Goal: Task Accomplishment & Management: Use online tool/utility

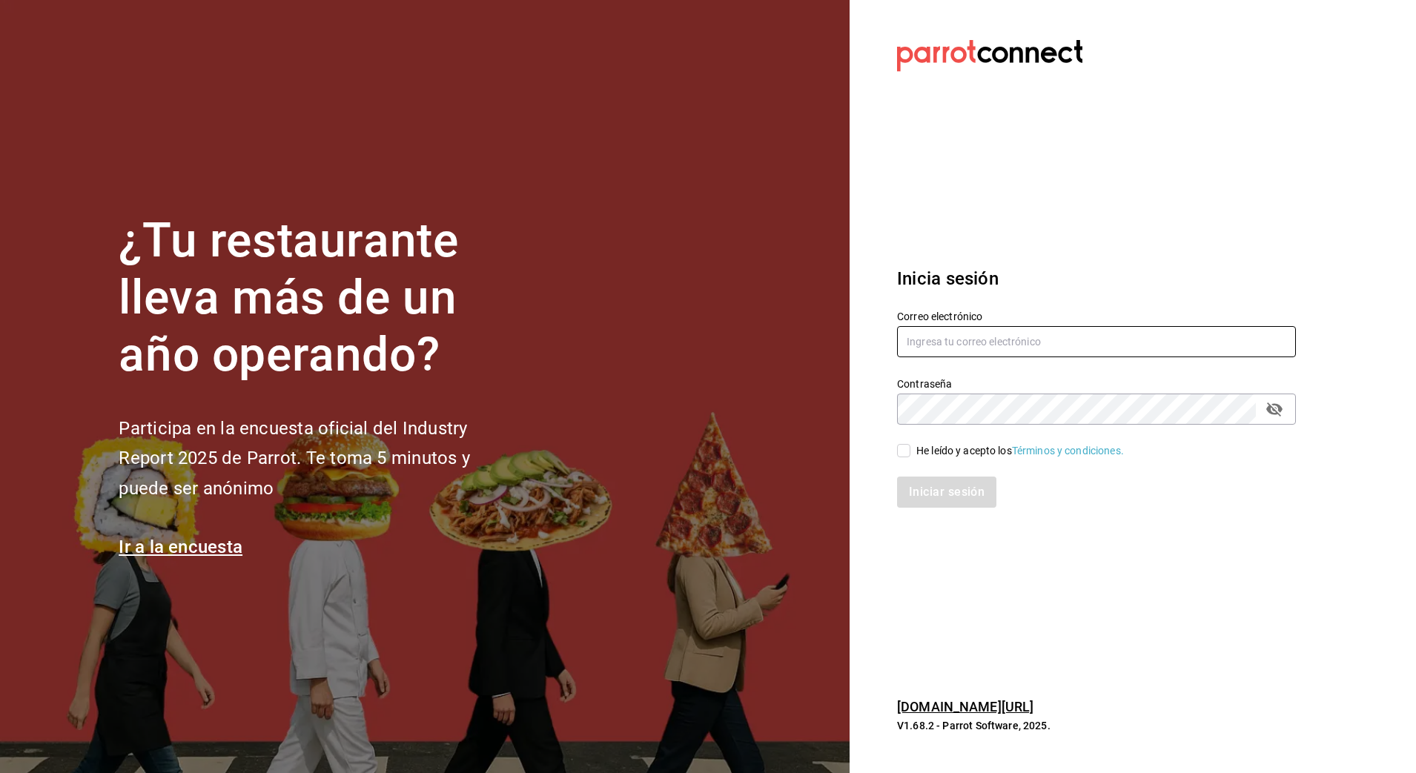
type input "[PERSON_NAME][EMAIL_ADDRESS][PERSON_NAME][DOMAIN_NAME]"
click at [901, 454] on input "He leído y acepto los Términos y condiciones." at bounding box center [903, 450] width 13 height 13
drag, startPoint x: 905, startPoint y: 449, endPoint x: 899, endPoint y: 440, distance: 10.5
click at [899, 440] on div "He leído y acepto los Términos y condiciones." at bounding box center [1087, 442] width 417 height 34
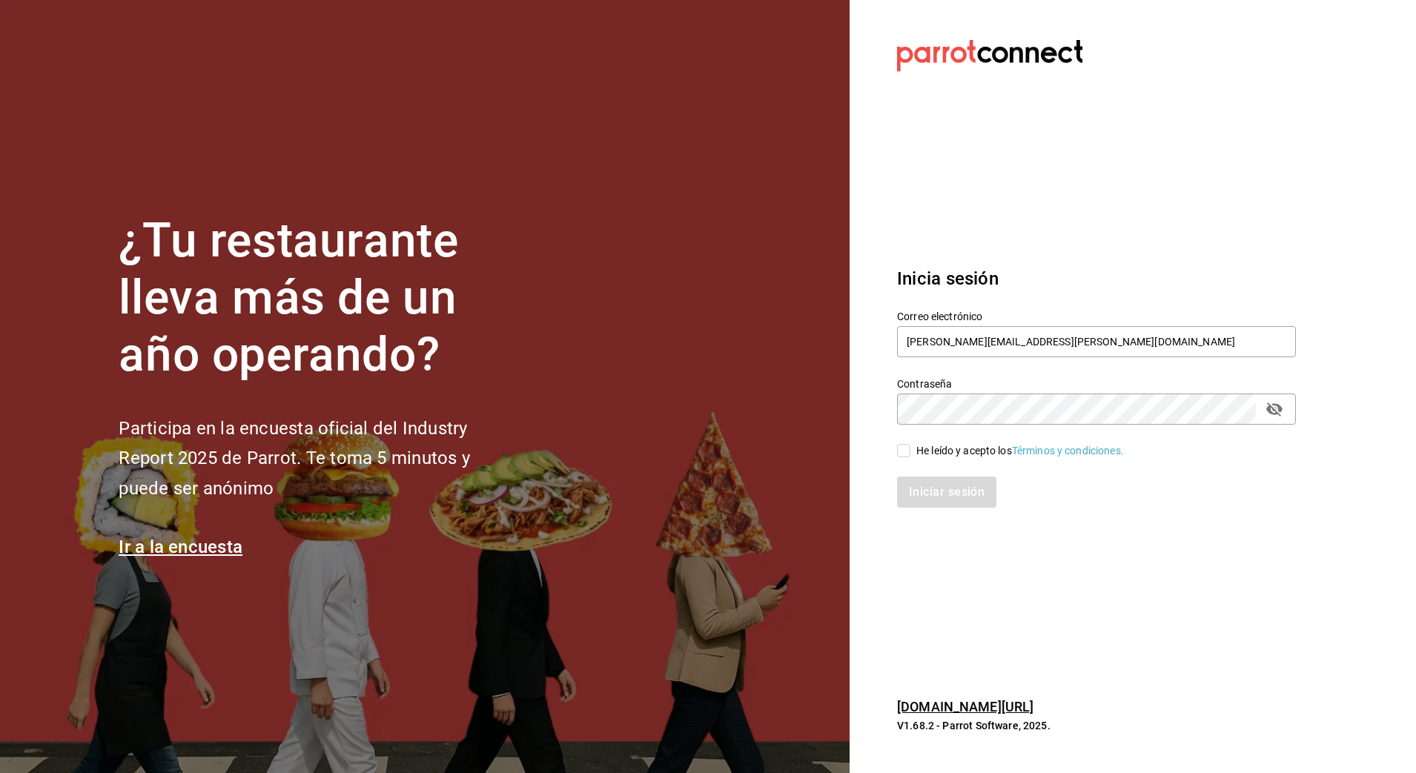
click at [899, 440] on div "He leído y acepto los Términos y condiciones." at bounding box center [1087, 442] width 417 height 34
click at [903, 449] on input "He leído y acepto los Términos y condiciones." at bounding box center [903, 450] width 13 height 13
checkbox input "true"
click at [918, 487] on button "Iniciar sesión" at bounding box center [947, 492] width 101 height 31
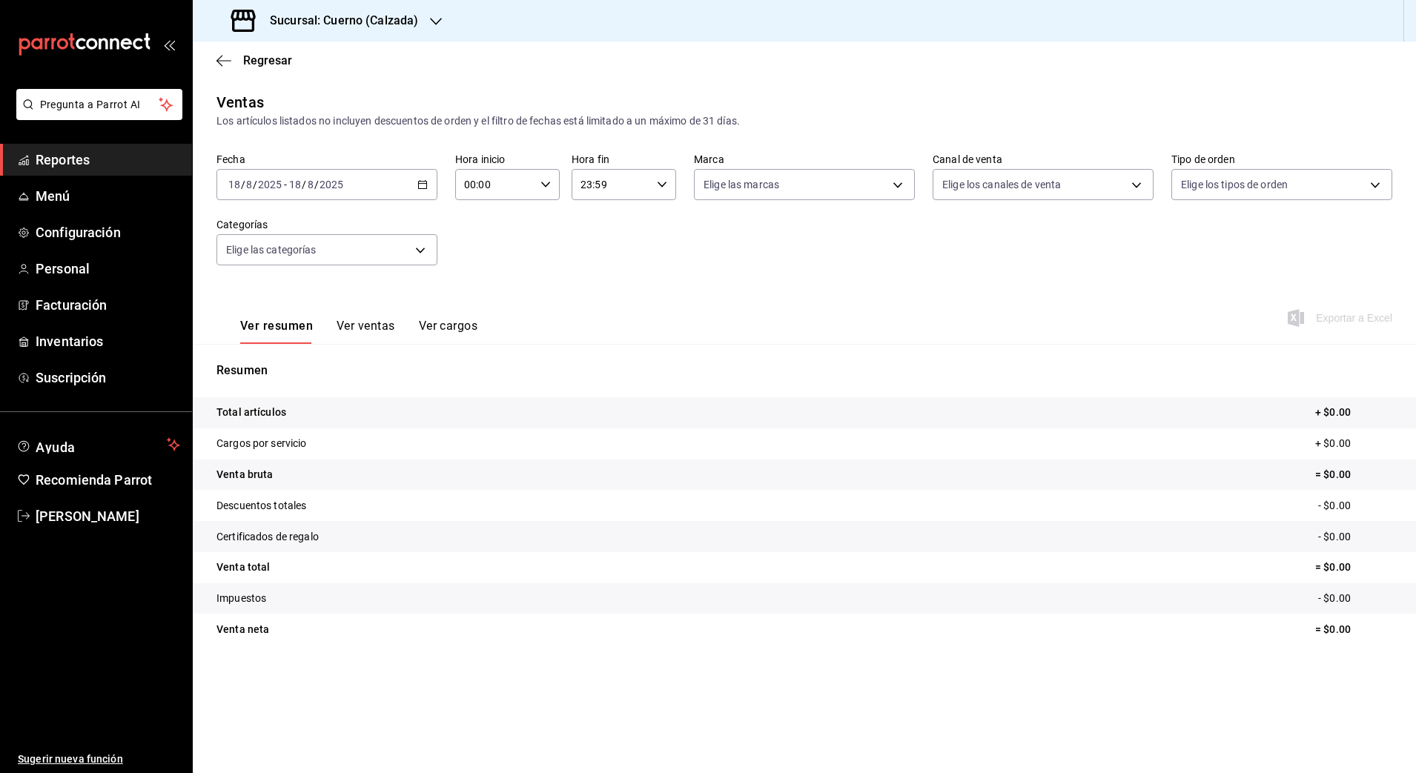
click at [426, 185] on icon "button" at bounding box center [422, 184] width 10 height 10
click at [305, 370] on span "Rango de fechas" at bounding box center [286, 363] width 115 height 16
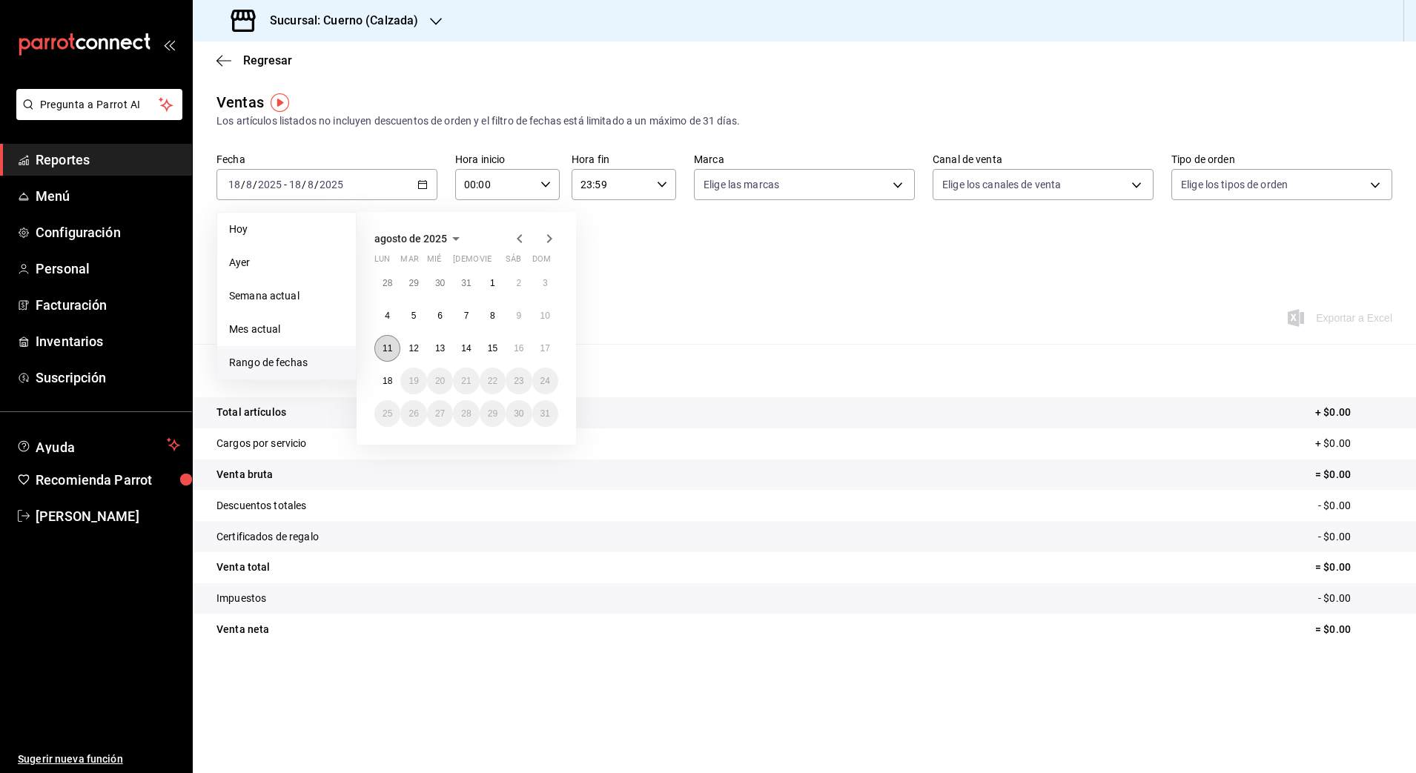
click at [385, 351] on abbr "11" at bounding box center [388, 348] width 10 height 10
click at [386, 380] on abbr "18" at bounding box center [388, 381] width 10 height 10
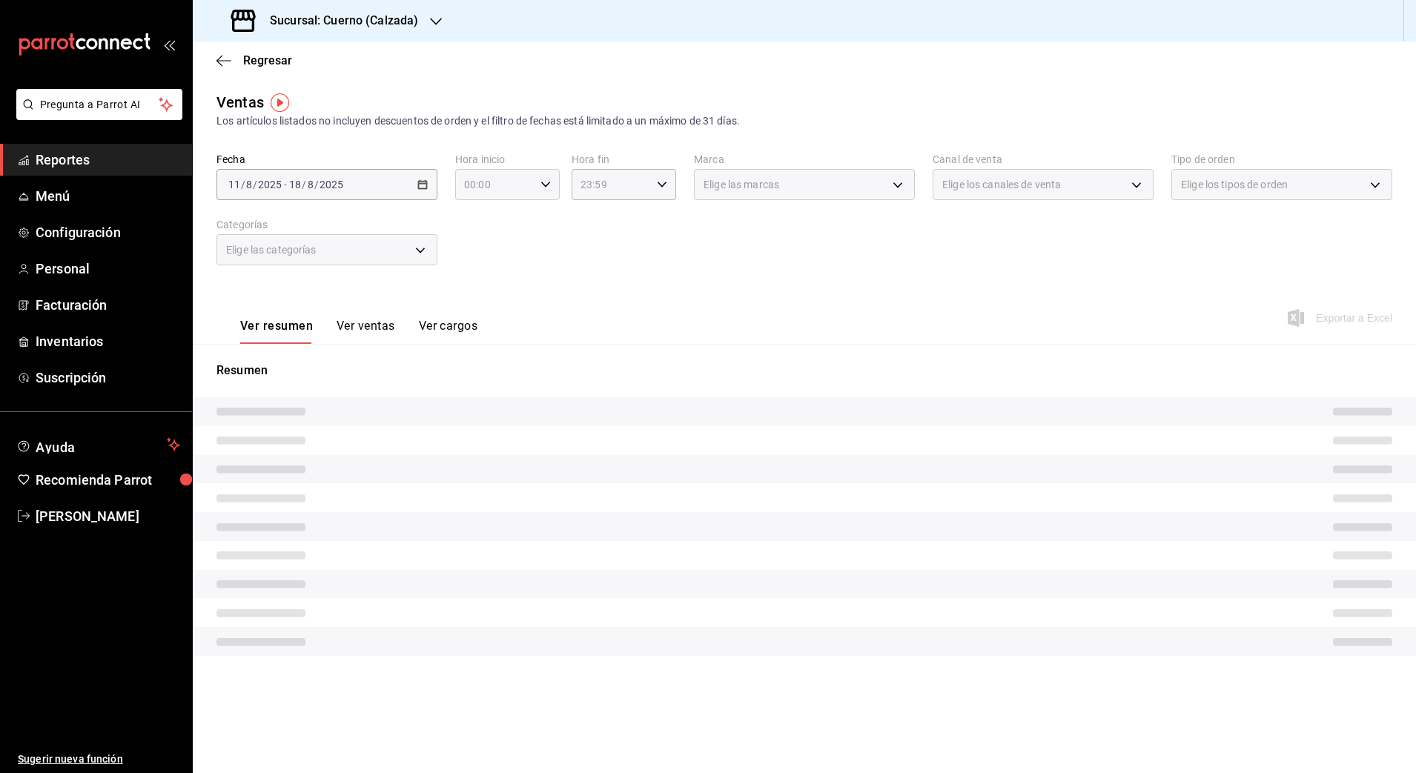
click at [542, 179] on icon "button" at bounding box center [545, 184] width 10 height 10
click at [479, 276] on span "05" at bounding box center [481, 282] width 29 height 12
type input "05:00"
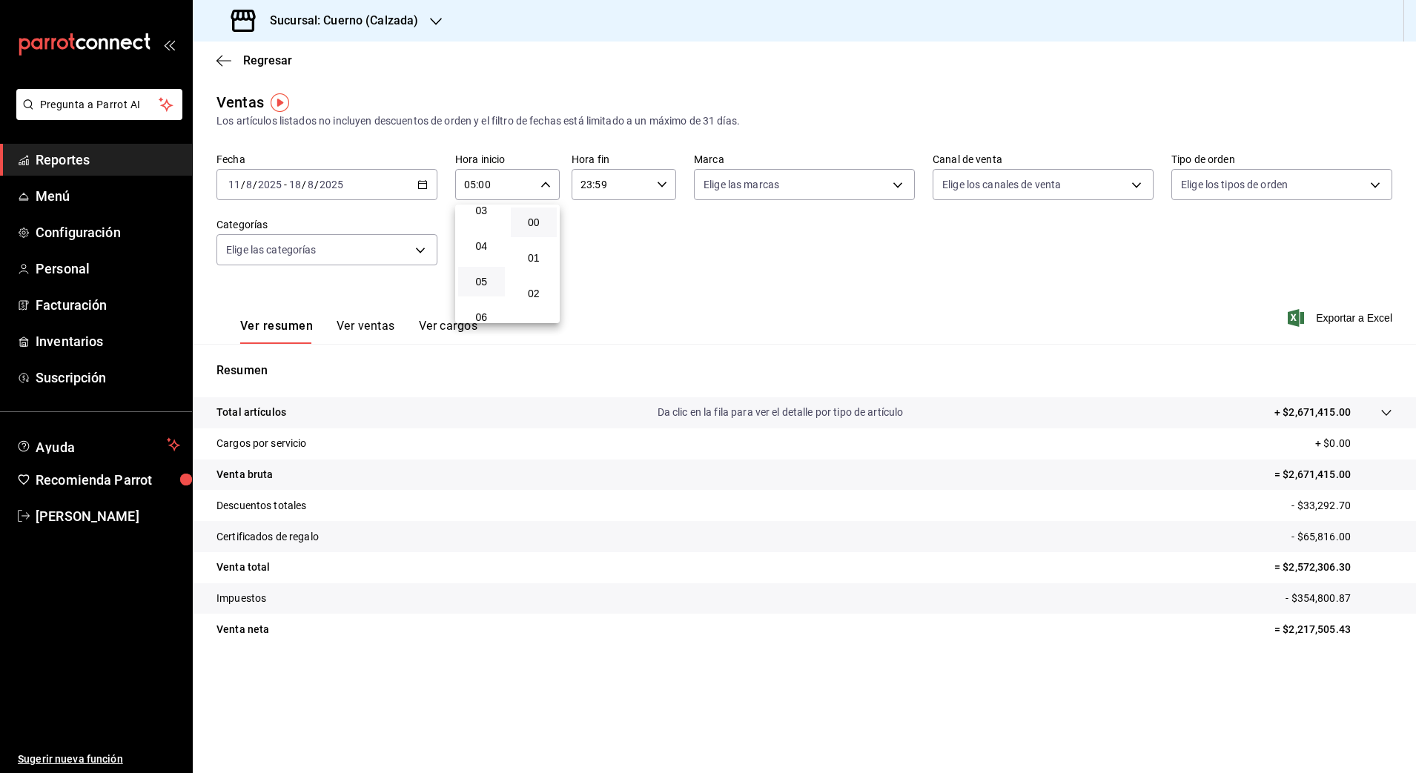
click at [658, 186] on div at bounding box center [708, 386] width 1416 height 773
click at [658, 186] on icon "button" at bounding box center [662, 184] width 10 height 10
drag, startPoint x: 603, startPoint y: 220, endPoint x: 594, endPoint y: 222, distance: 9.0
click at [594, 222] on button "05" at bounding box center [598, 213] width 47 height 30
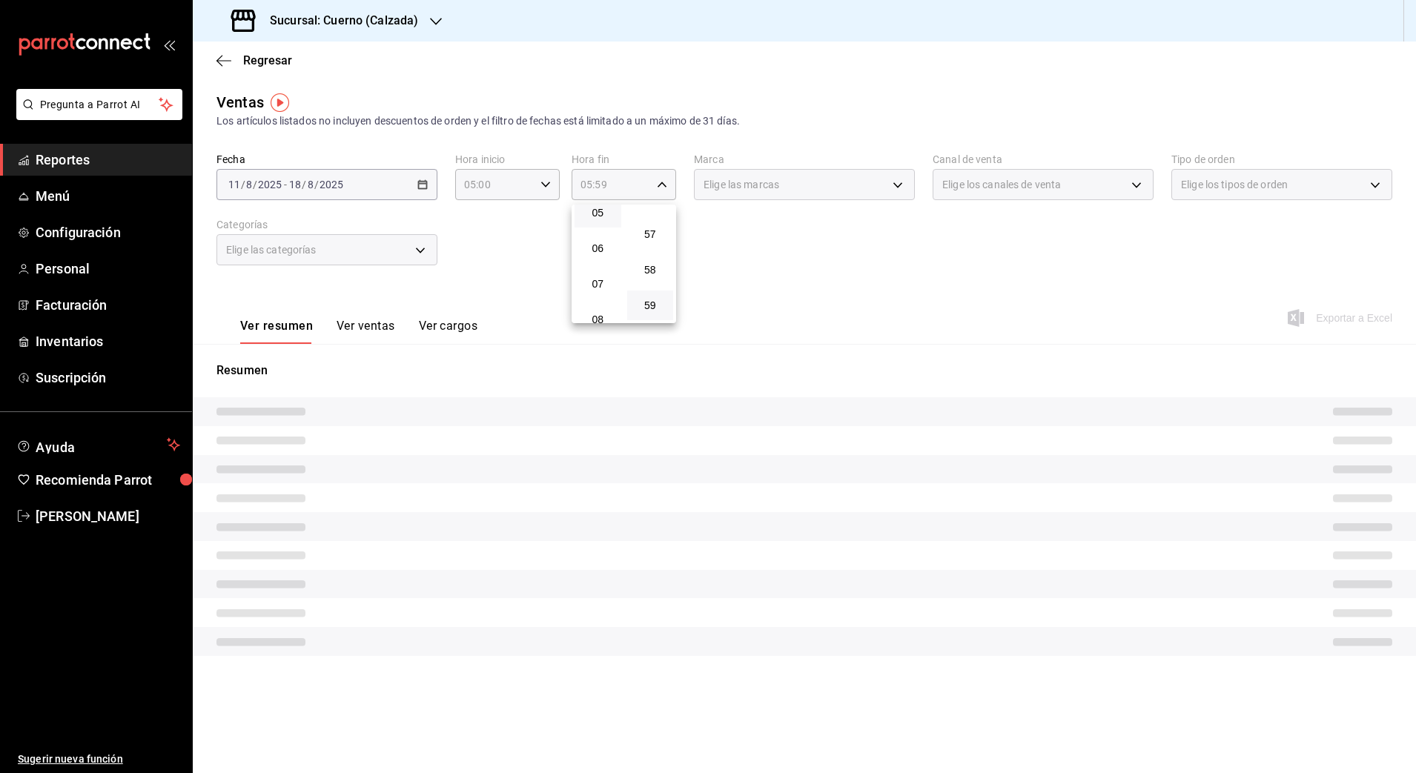
click at [594, 222] on button "05" at bounding box center [598, 213] width 47 height 30
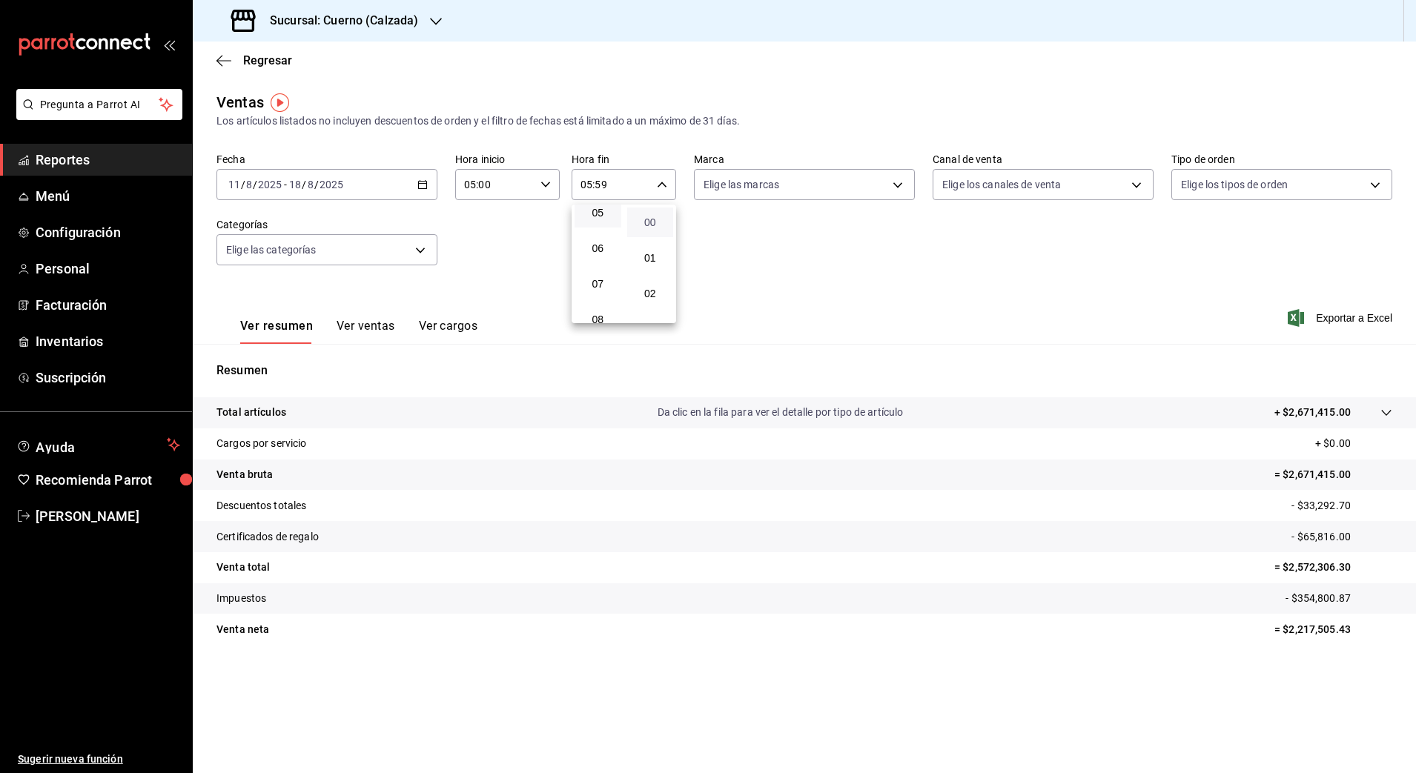
click at [655, 221] on span "00" at bounding box center [650, 222] width 29 height 12
type input "05:00"
click at [899, 185] on div at bounding box center [708, 386] width 1416 height 773
click at [899, 185] on body "Pregunta a Parrot AI Reportes Menú Configuración Personal Facturación Inventari…" at bounding box center [708, 386] width 1416 height 773
click at [705, 291] on input "checkbox" at bounding box center [710, 291] width 13 height 13
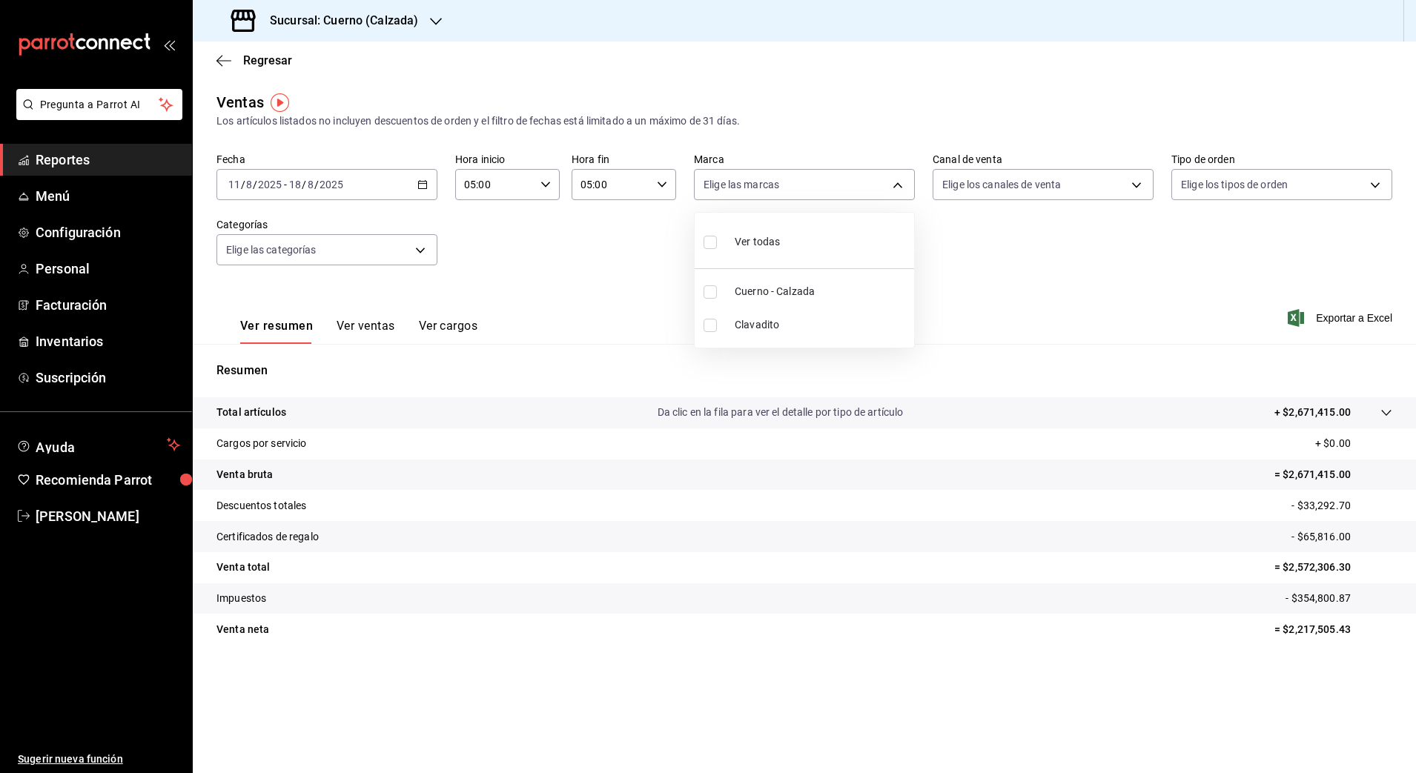
checkbox input "true"
type input "b7ae777b-2dfc-42e0-9650-6cefdf37a424"
click at [1320, 315] on div at bounding box center [708, 386] width 1416 height 773
click at [1320, 315] on span "Exportar a Excel" at bounding box center [1342, 318] width 102 height 18
click at [1320, 315] on div "Exportando a excel..." at bounding box center [1332, 317] width 120 height 13
